Goal: Check status: Check status

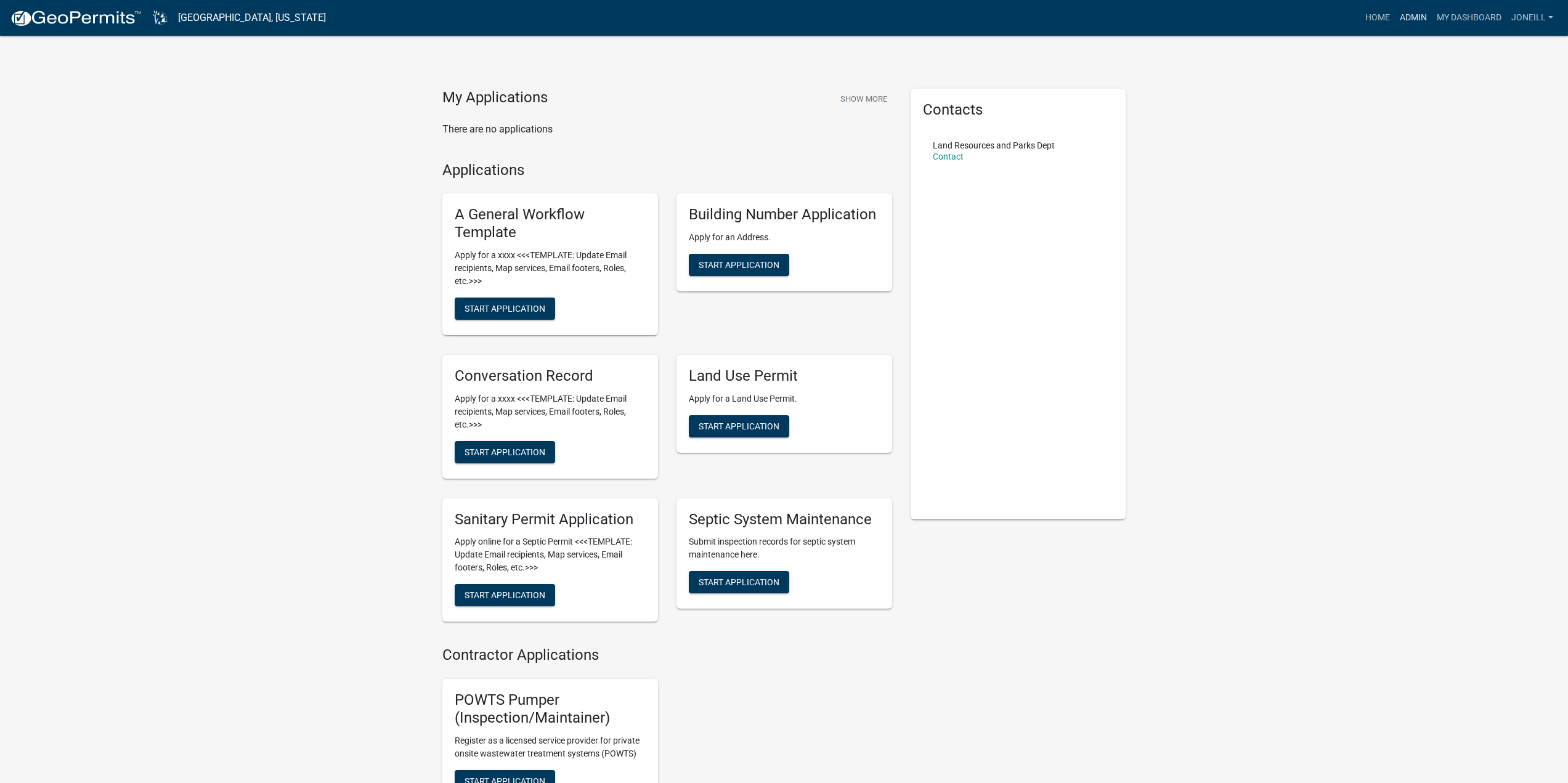
click at [1422, 20] on link "Admin" at bounding box center [1413, 18] width 37 height 23
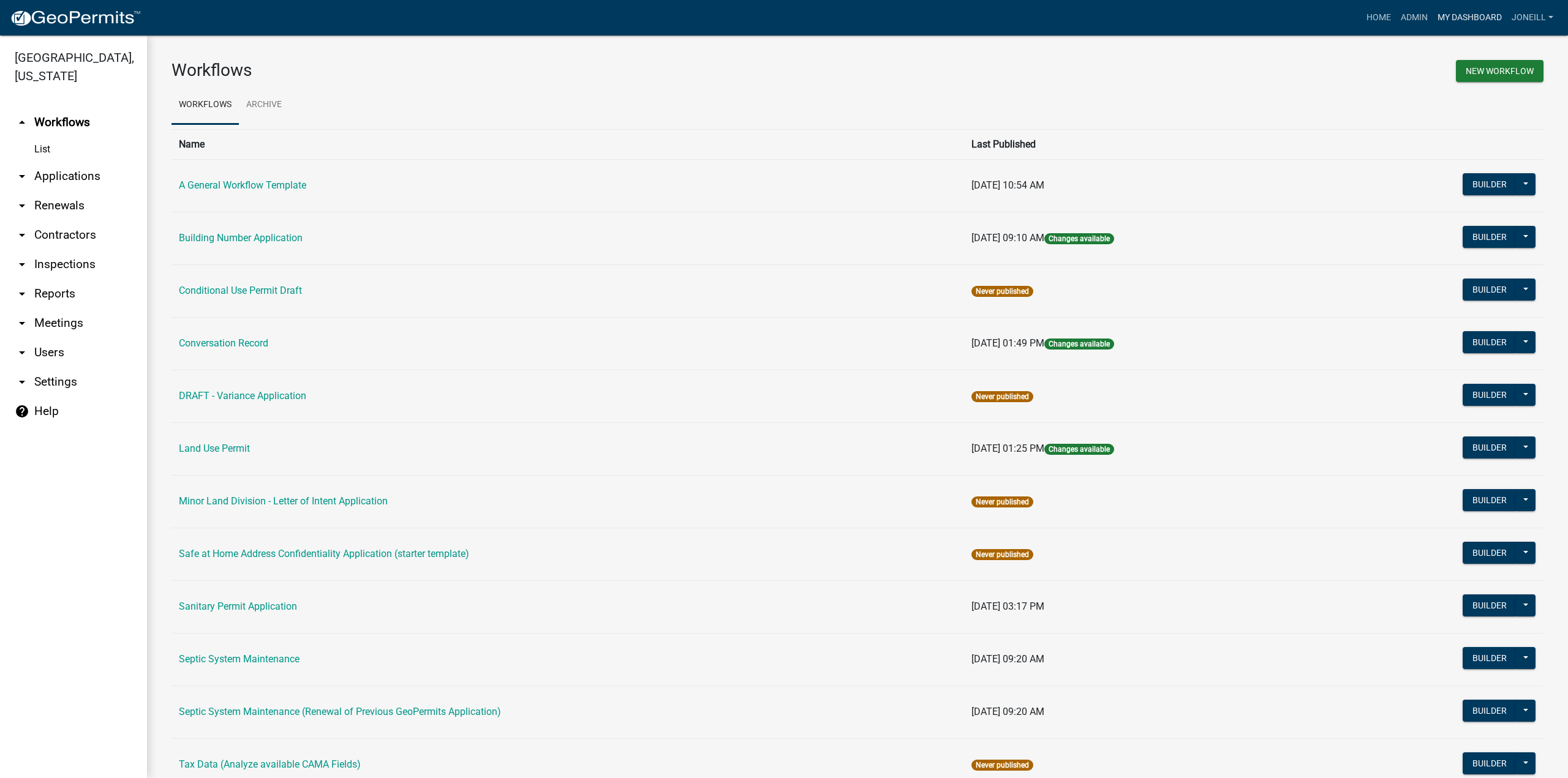
click at [1472, 7] on link "My Dashboard" at bounding box center [1470, 18] width 74 height 23
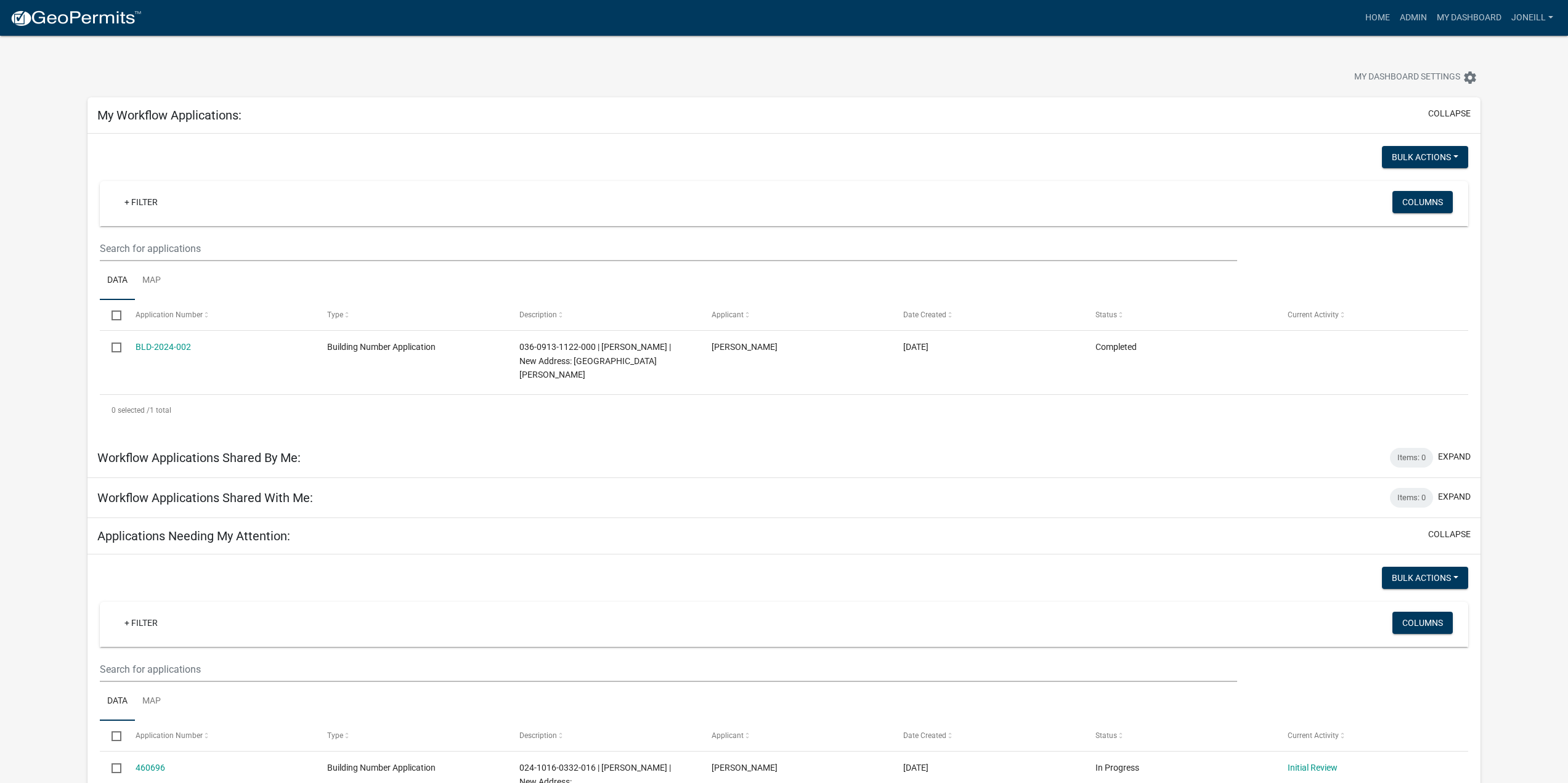
scroll to position [370, 0]
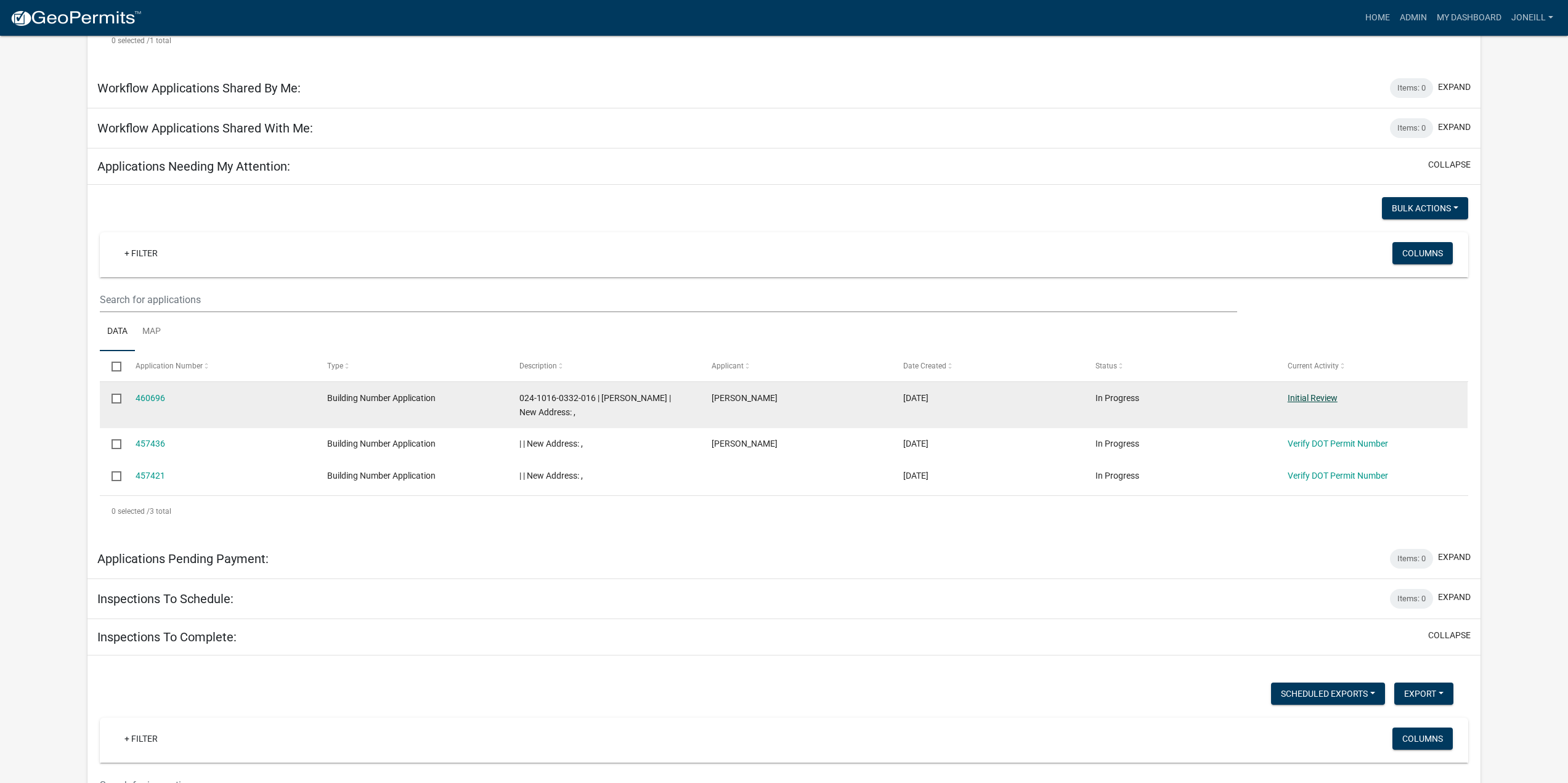
click at [1325, 397] on link "Initial Review" at bounding box center [1312, 397] width 50 height 10
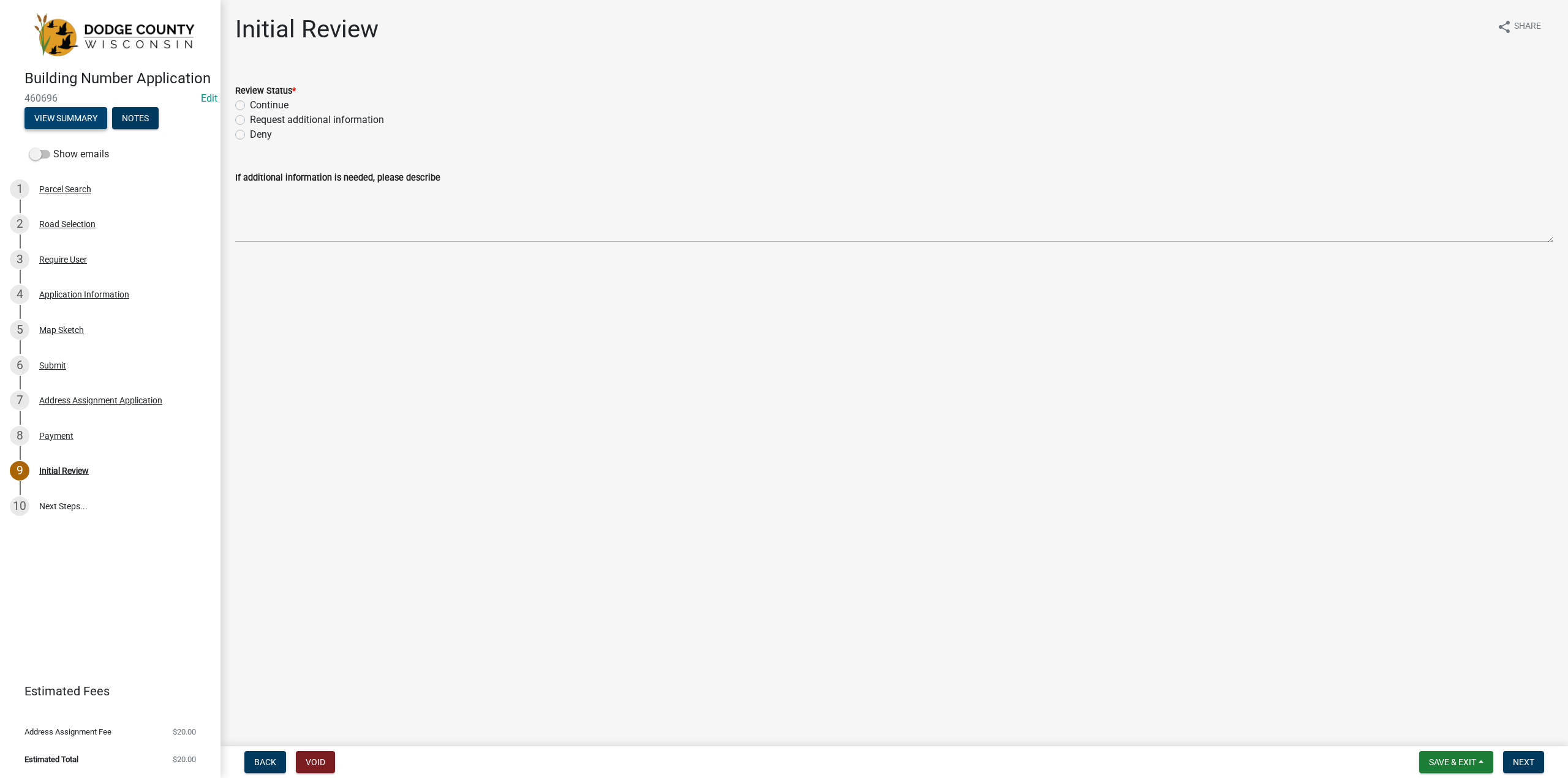
click at [68, 129] on button "View Summary" at bounding box center [66, 117] width 83 height 22
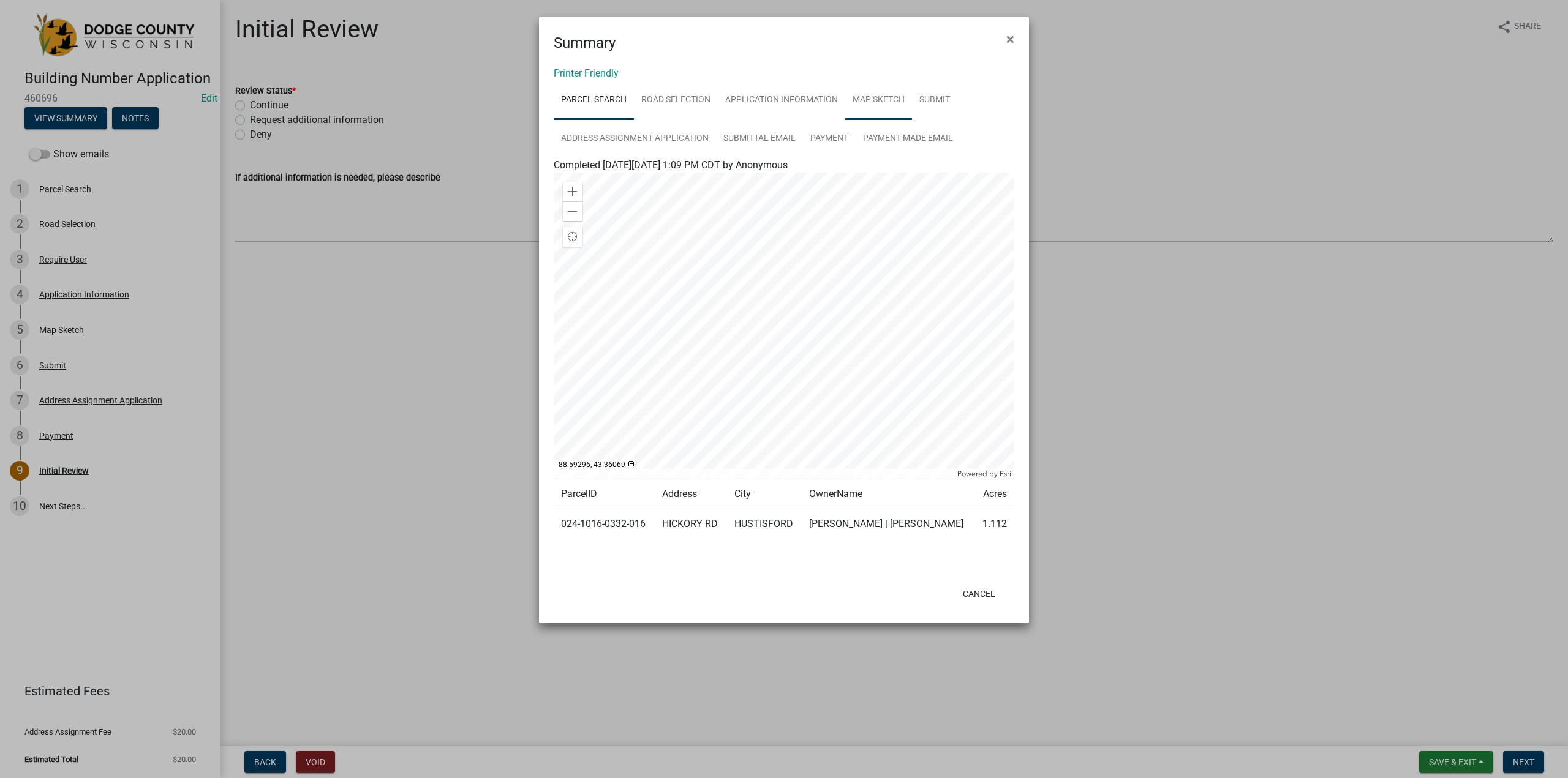
click at [864, 100] on link "Map Sketch" at bounding box center [879, 101] width 67 height 39
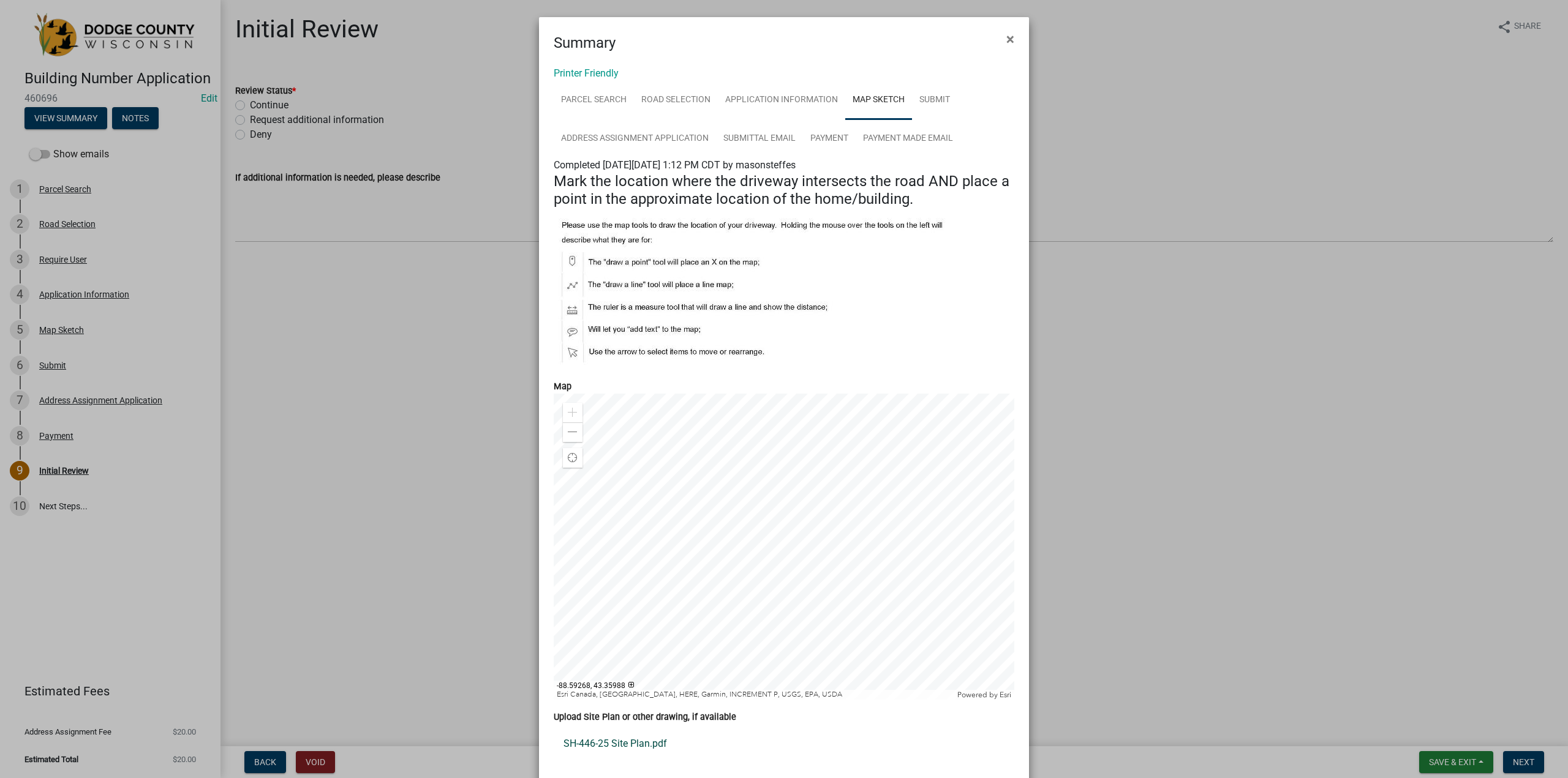
click at [601, 742] on link "SH-446-25 Site Plan.pdf" at bounding box center [784, 744] width 460 height 29
